Goal: Check status: Check status

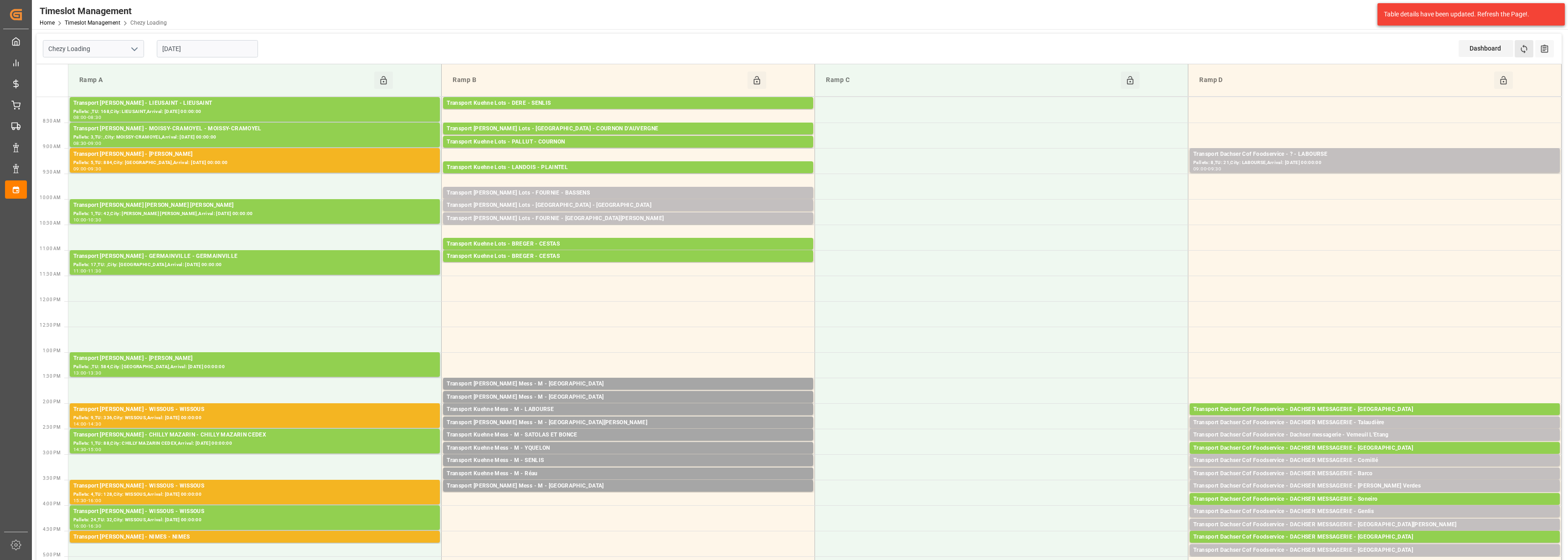
click at [783, 46] on button "Refresh Time Slots" at bounding box center [1524, 49] width 19 height 17
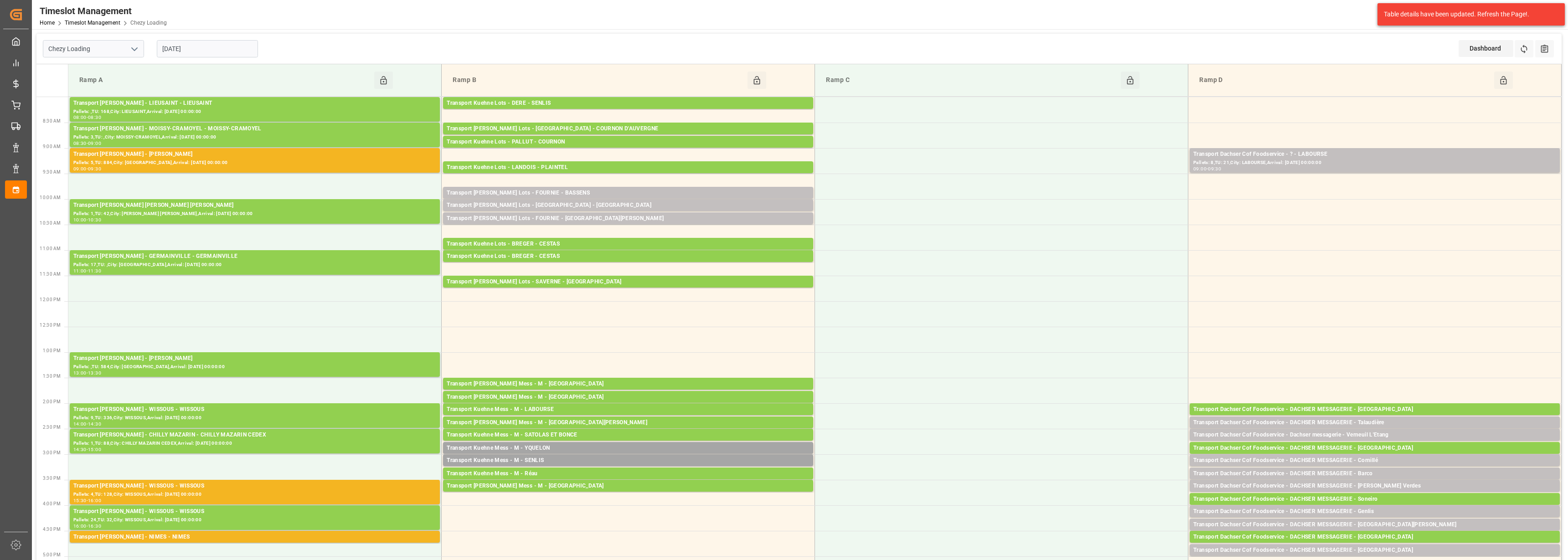
click at [205, 51] on input "[DATE]" at bounding box center [208, 49] width 101 height 17
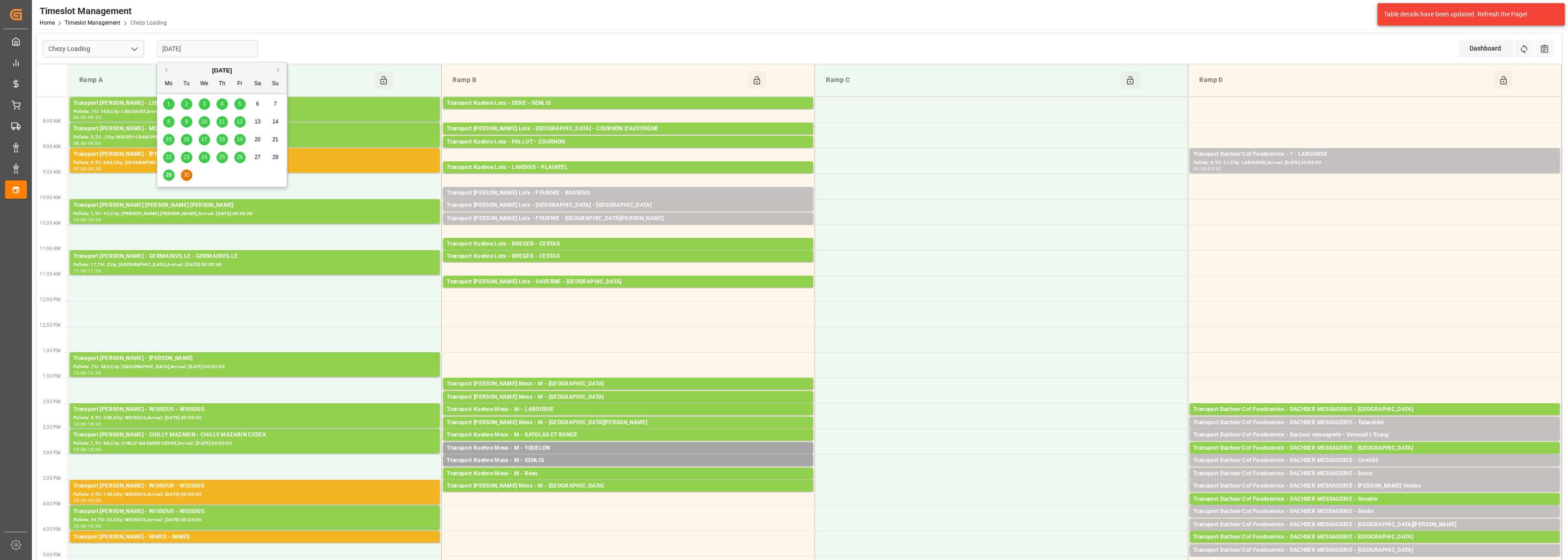
click at [168, 176] on span "29" at bounding box center [169, 175] width 6 height 6
type input "[DATE]"
